Goal: Task Accomplishment & Management: Use online tool/utility

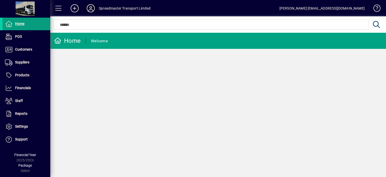
click at [90, 7] on icon at bounding box center [91, 8] width 10 height 8
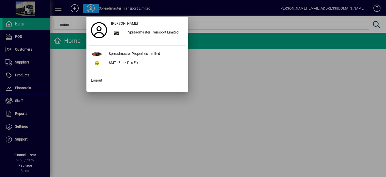
click at [214, 22] on div at bounding box center [193, 88] width 386 height 177
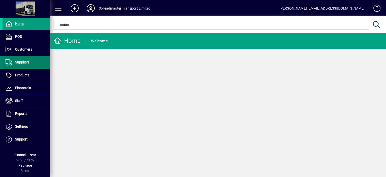
click at [25, 63] on span "Suppliers" at bounding box center [22, 62] width 14 height 4
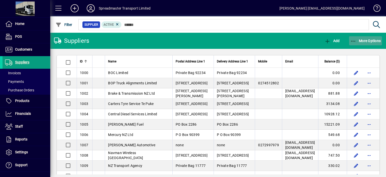
click at [367, 40] on span "More Options" at bounding box center [366, 41] width 31 height 4
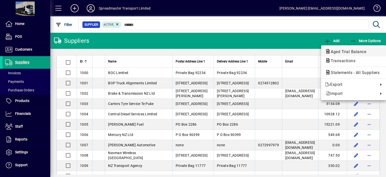
click at [335, 52] on span "Aged Trial Balance" at bounding box center [347, 51] width 44 height 5
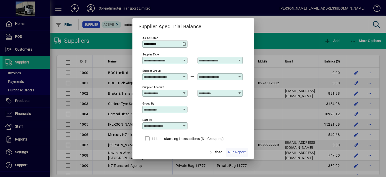
click at [234, 152] on span "Run Report" at bounding box center [237, 151] width 18 height 5
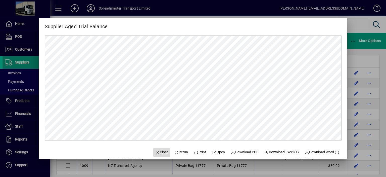
click at [161, 151] on span "Close" at bounding box center [161, 151] width 13 height 5
